Goal: Transaction & Acquisition: Purchase product/service

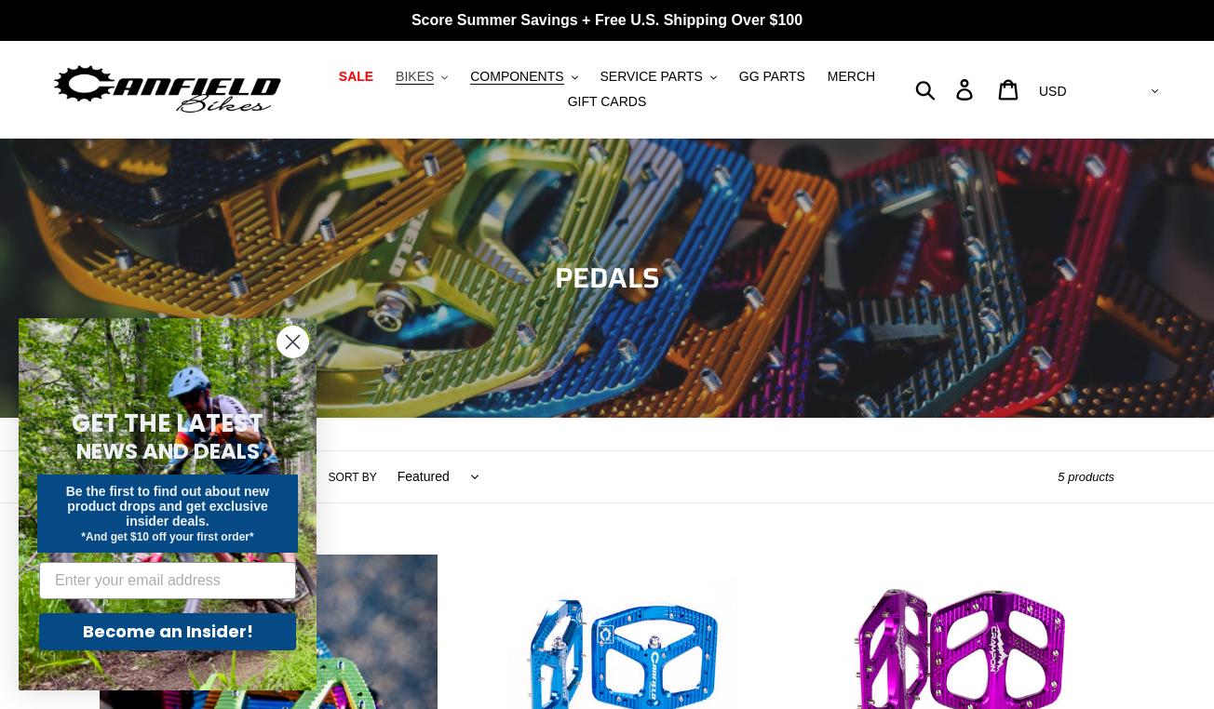
click at [424, 79] on span "BIKES" at bounding box center [415, 77] width 38 height 16
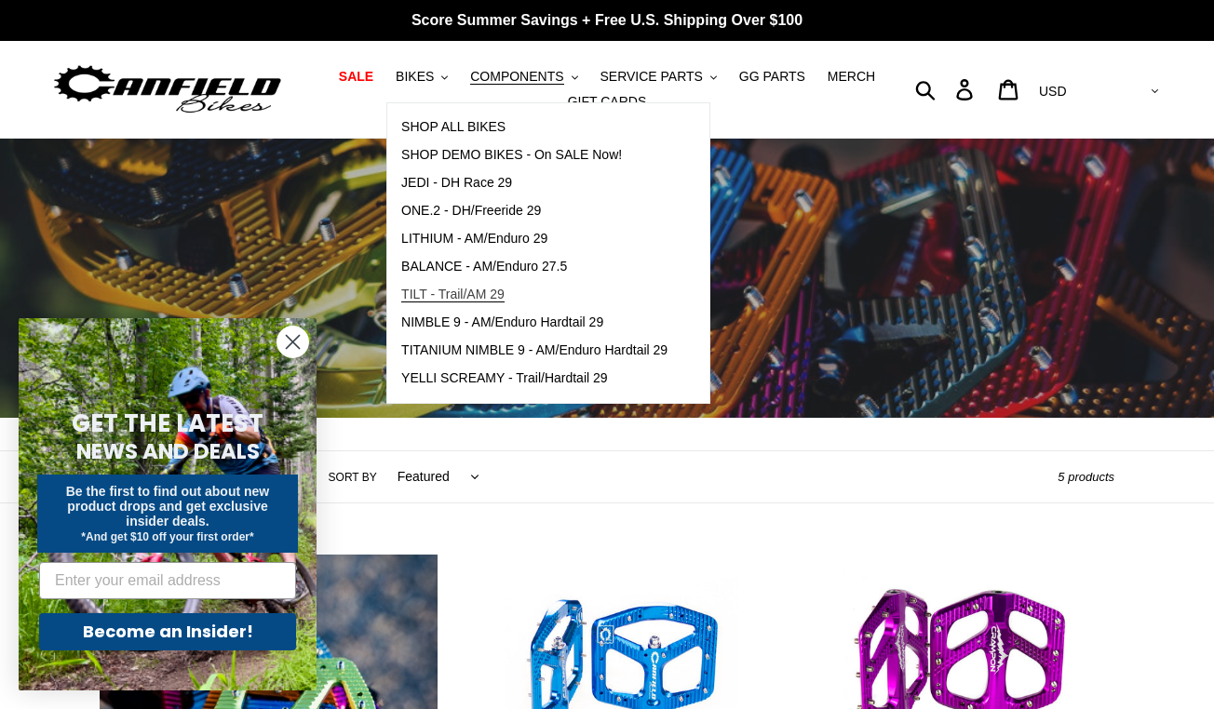
click at [485, 300] on span "TILT - Trail/AM 29" at bounding box center [452, 295] width 103 height 16
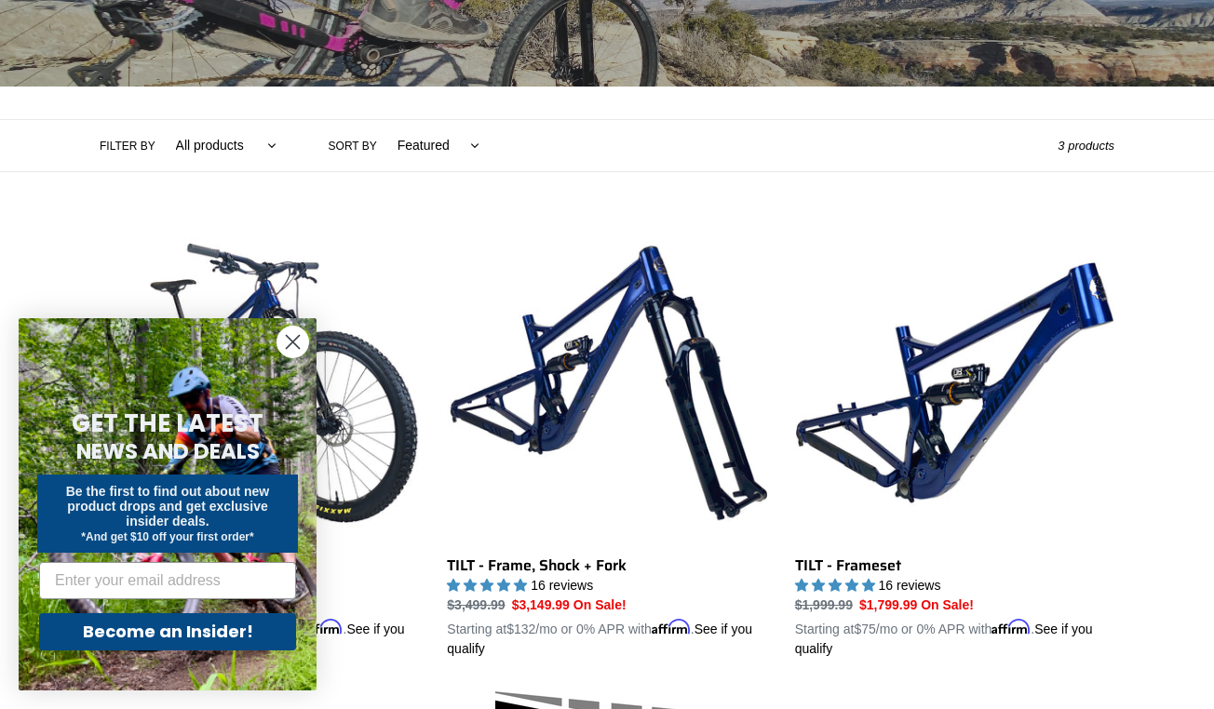
scroll to position [357, 0]
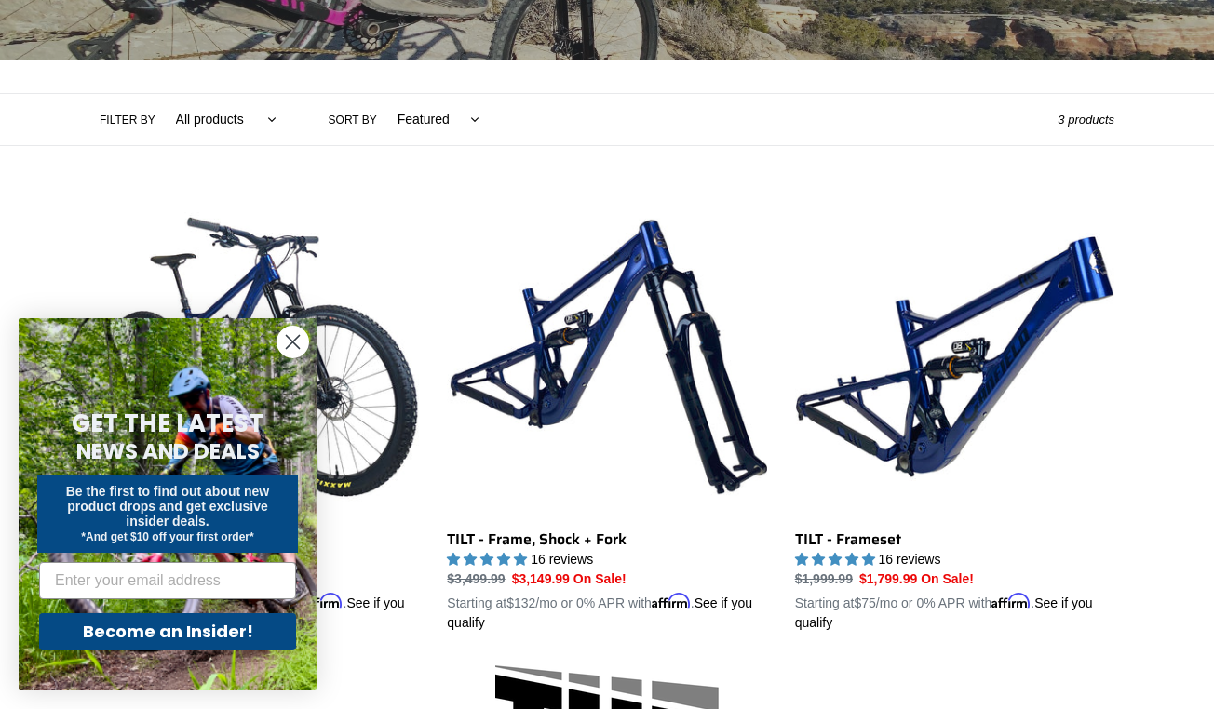
click at [295, 344] on icon "Close dialog" at bounding box center [293, 342] width 13 height 13
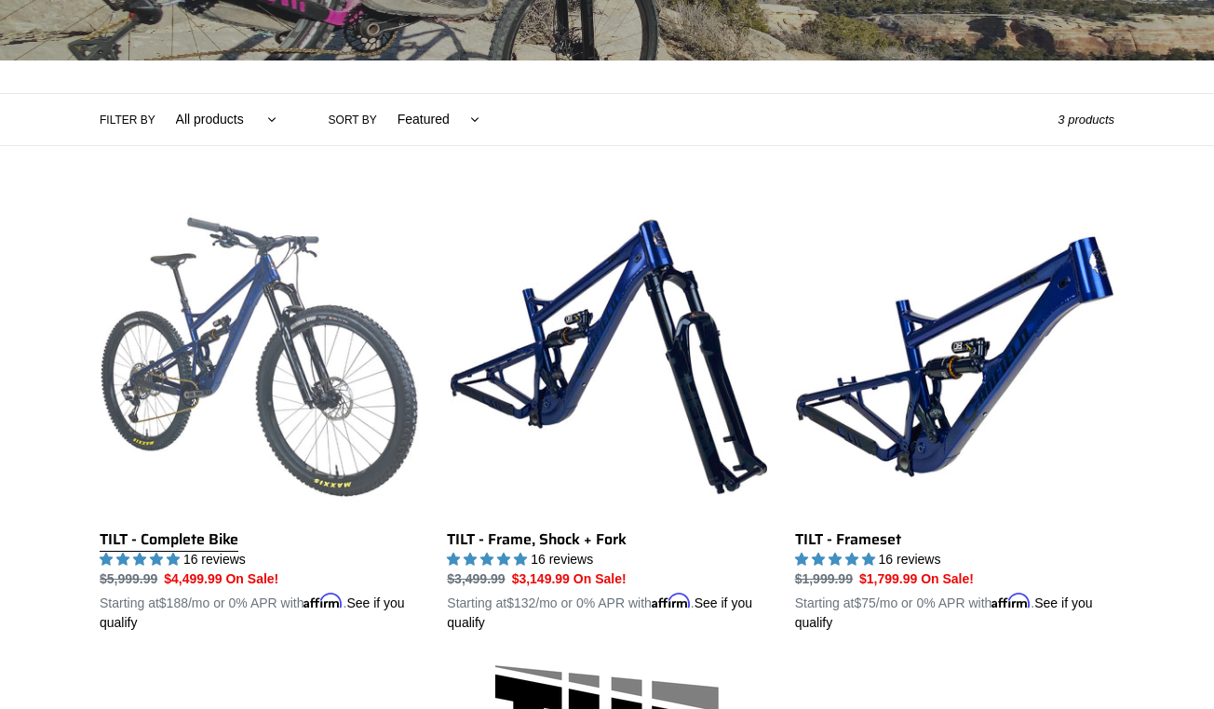
click at [198, 547] on link "TILT - Complete Bike" at bounding box center [259, 415] width 319 height 436
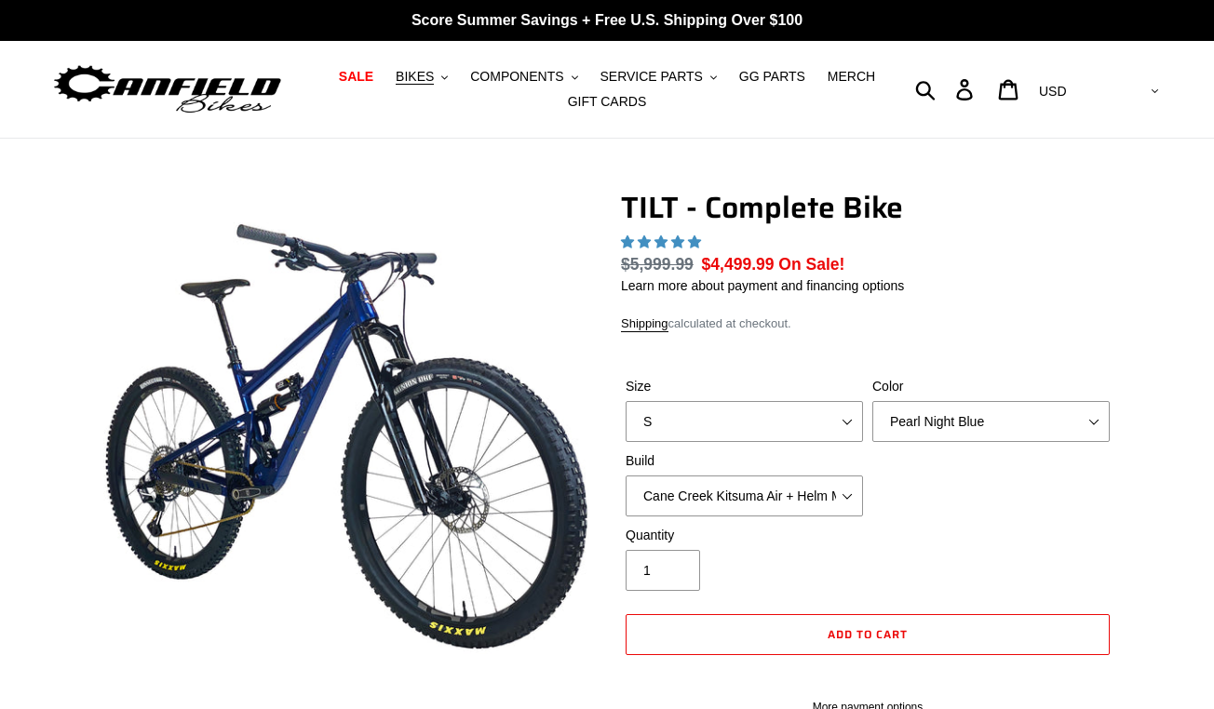
select select "highest-rating"
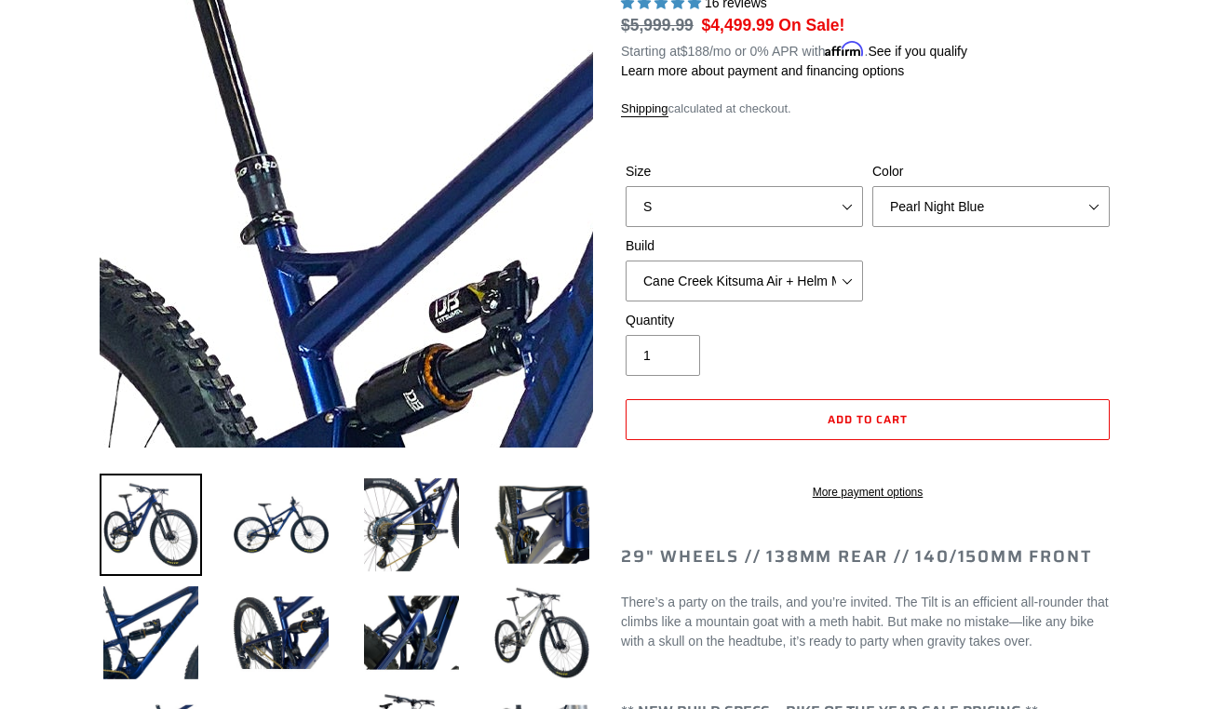
scroll to position [252, 0]
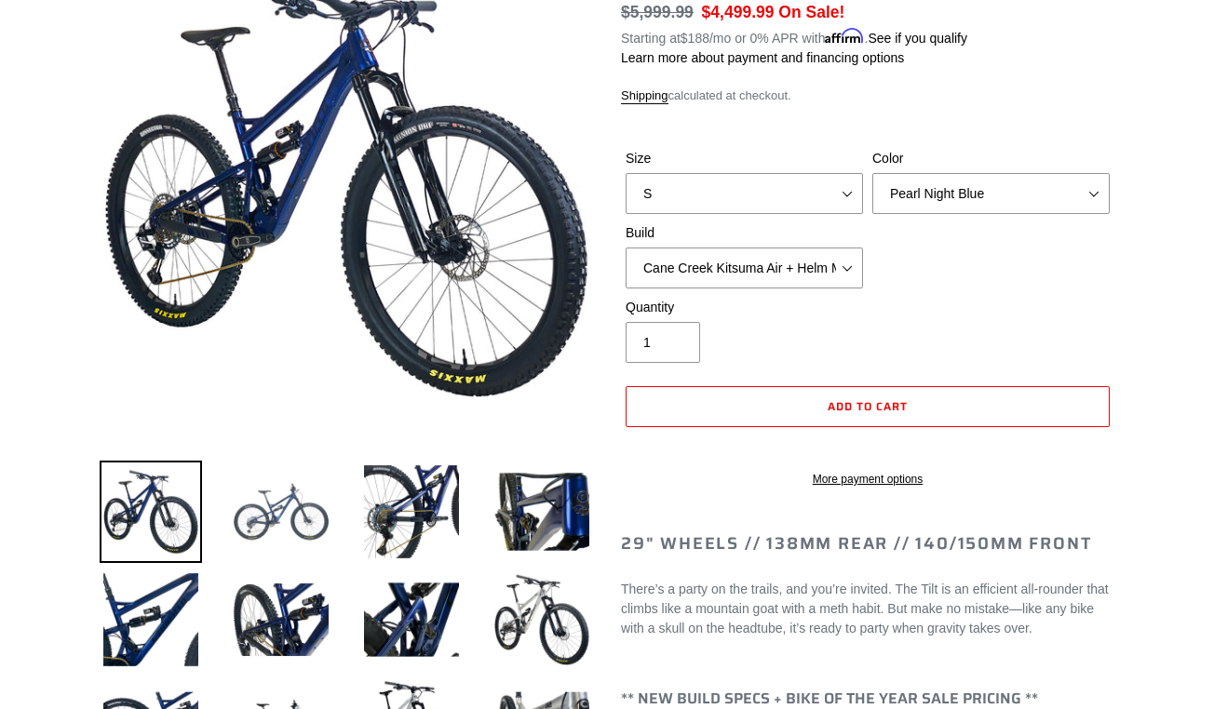
click at [273, 508] on img at bounding box center [281, 512] width 102 height 102
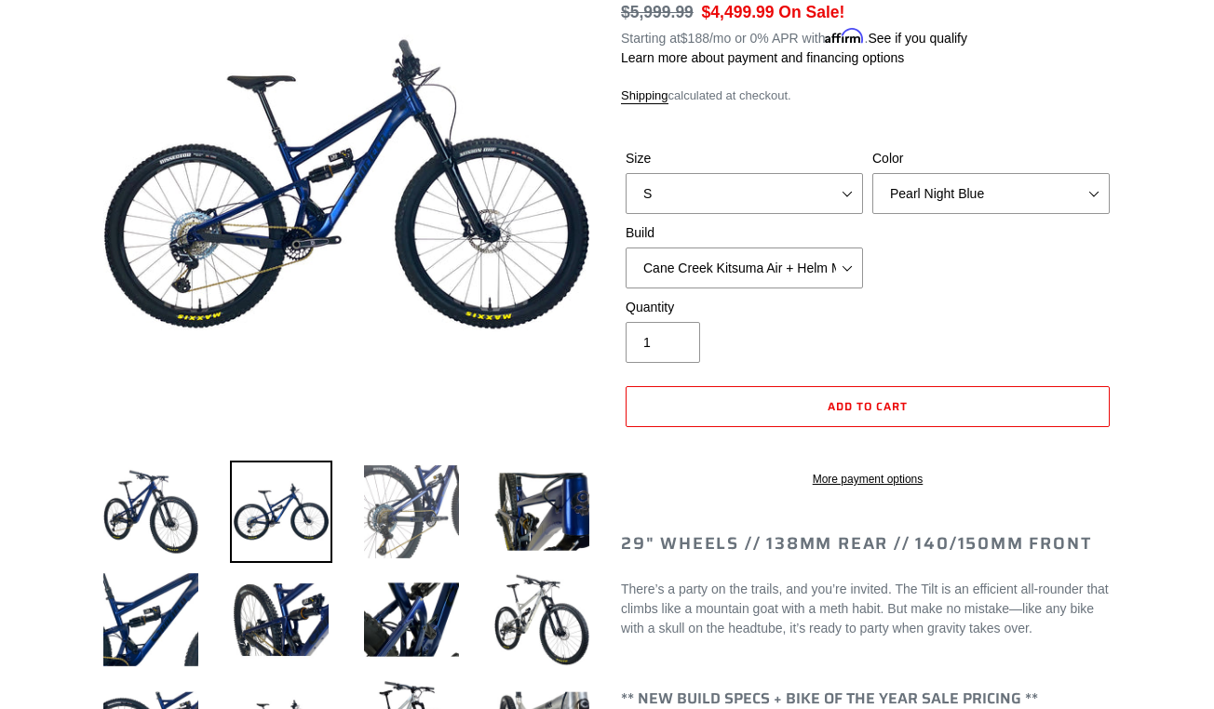
click at [409, 521] on img at bounding box center [411, 512] width 102 height 102
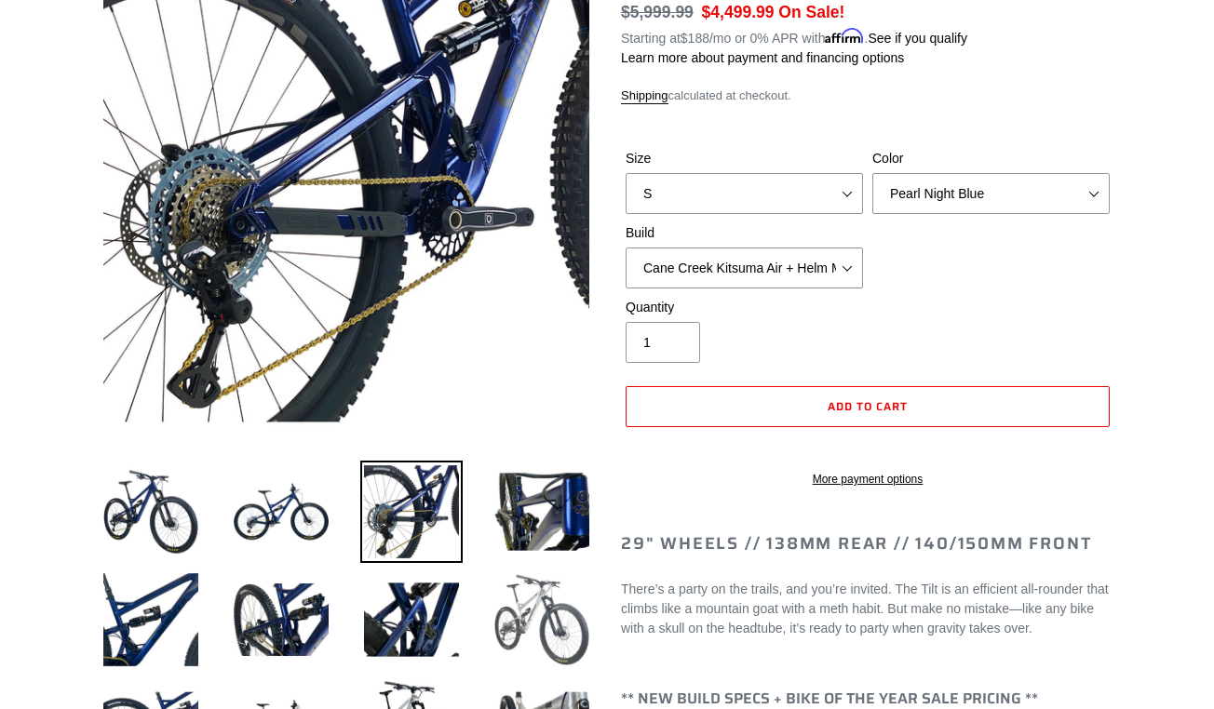
click at [519, 599] on img at bounding box center [542, 620] width 102 height 102
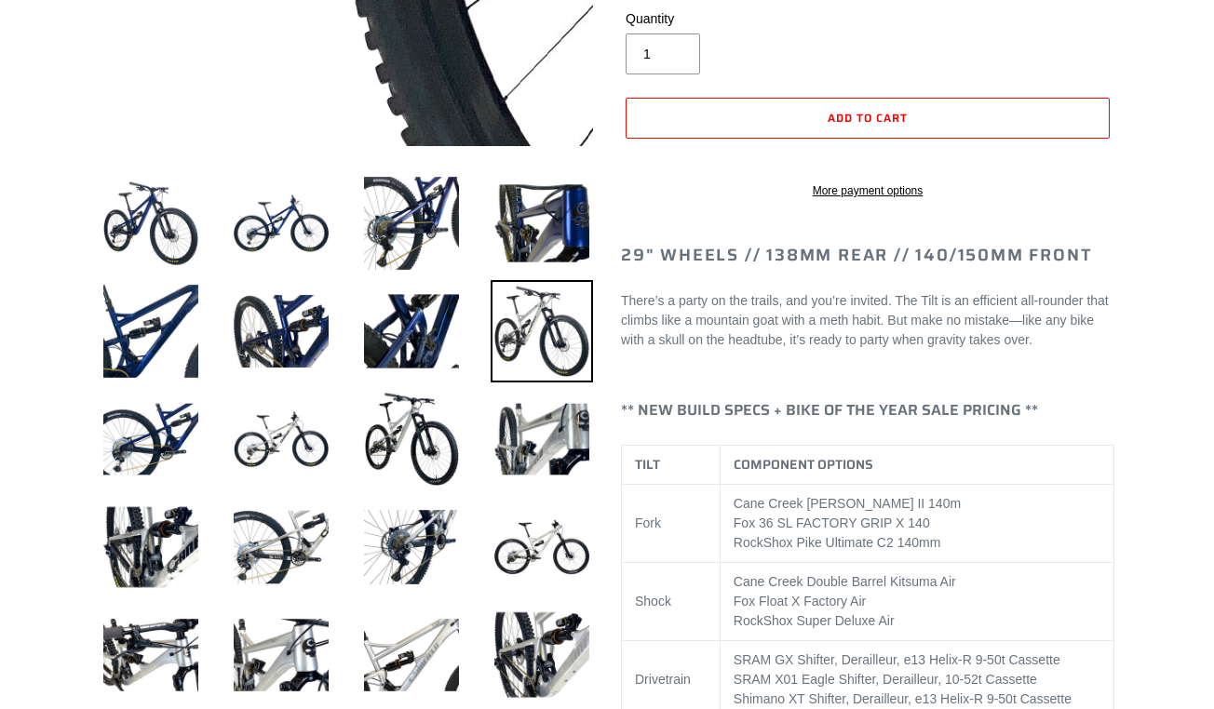
scroll to position [587, 0]
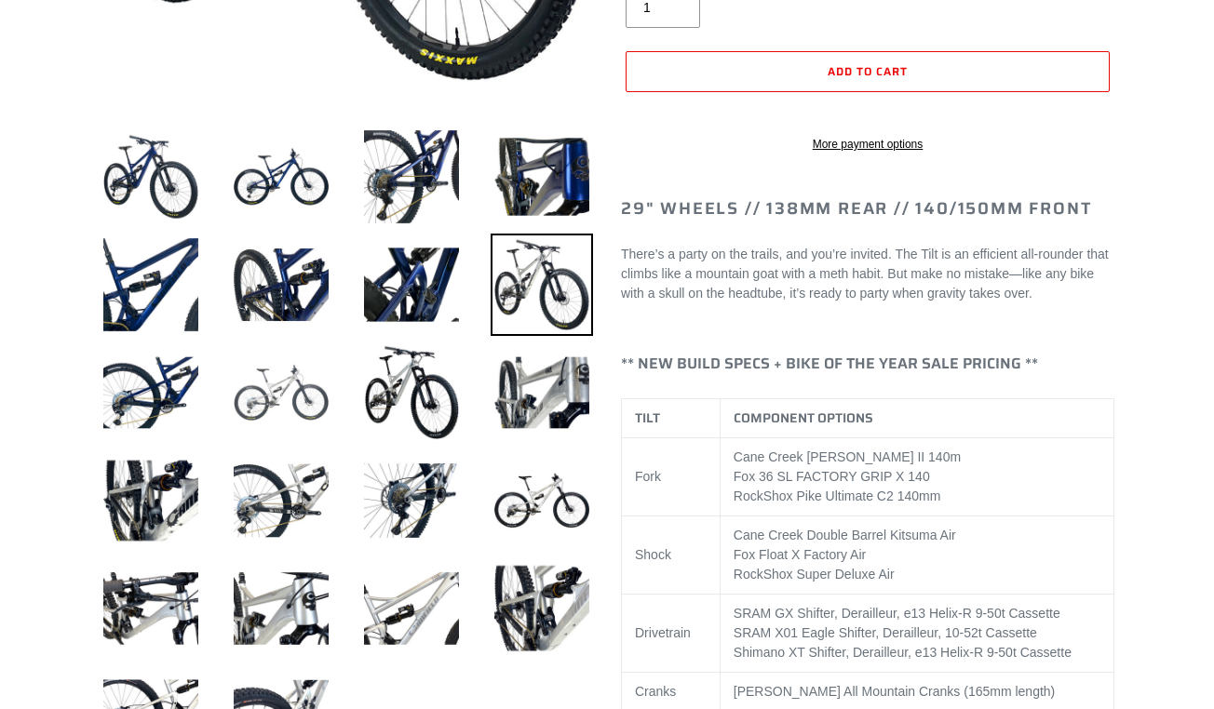
click at [277, 373] on img at bounding box center [281, 393] width 102 height 102
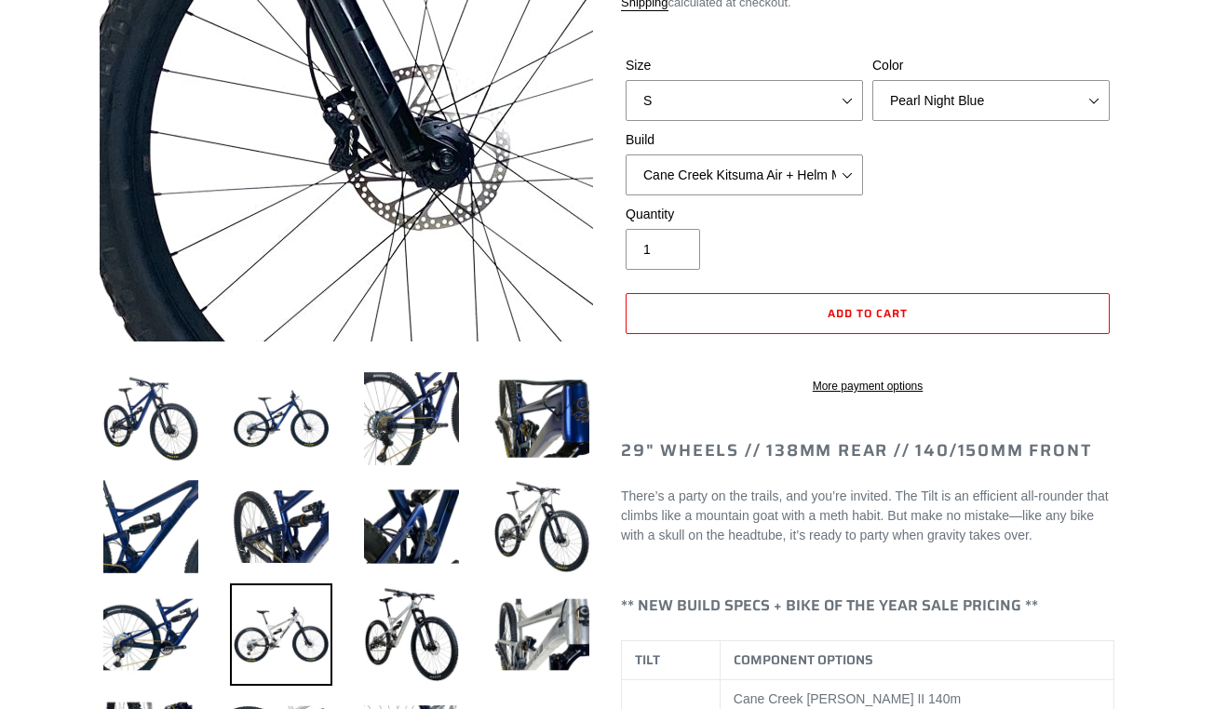
scroll to position [0, 0]
